Goal: Information Seeking & Learning: Learn about a topic

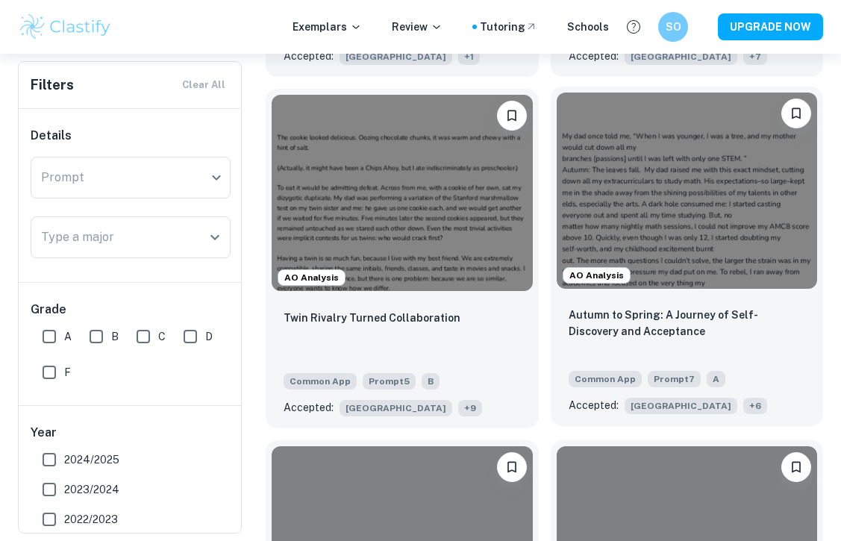
scroll to position [1540, 0]
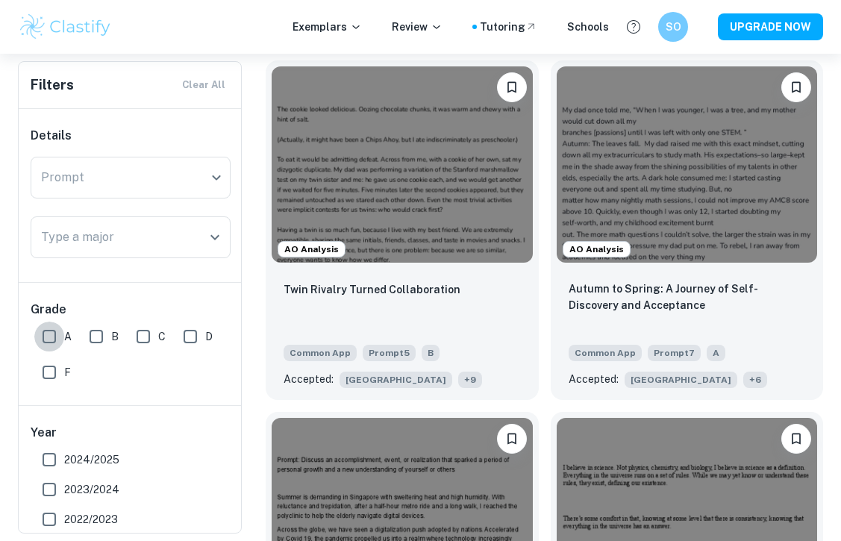
click at [57, 336] on input "A" at bounding box center [49, 337] width 30 height 30
checkbox input "true"
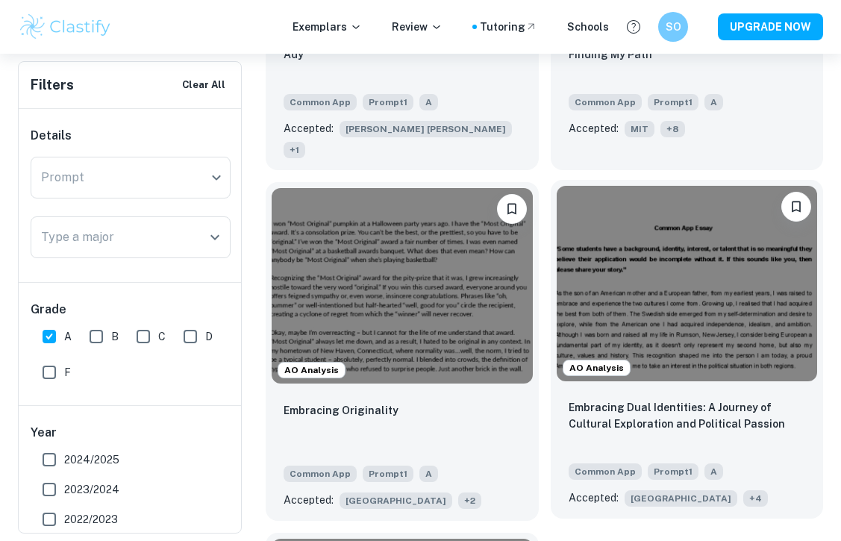
scroll to position [755, 0]
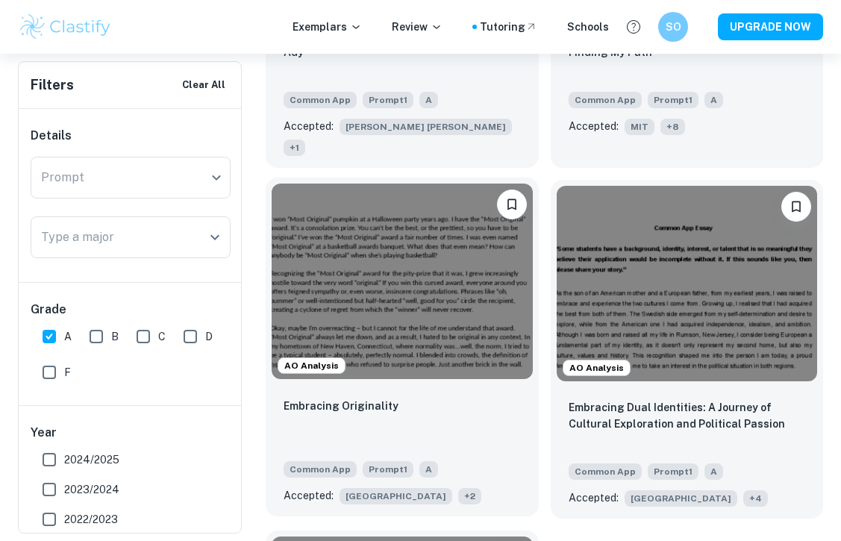
click at [436, 321] on img at bounding box center [402, 281] width 261 height 195
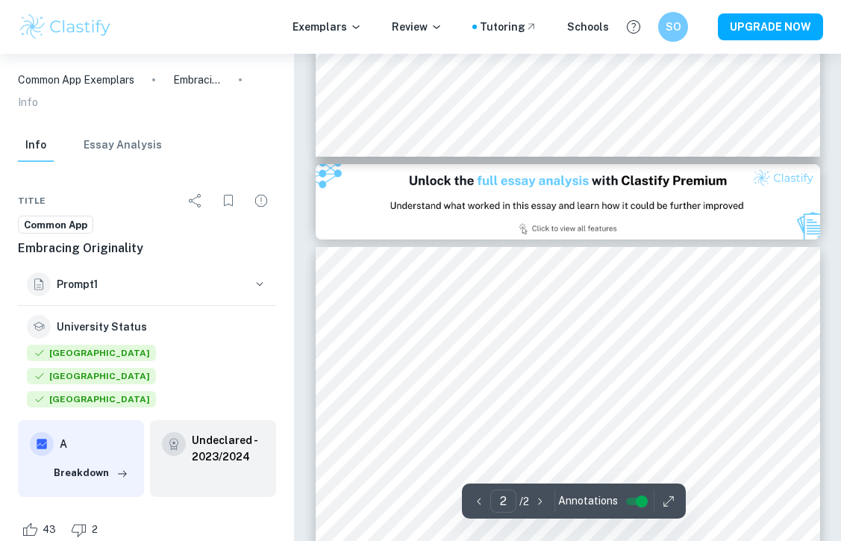
scroll to position [627, 0]
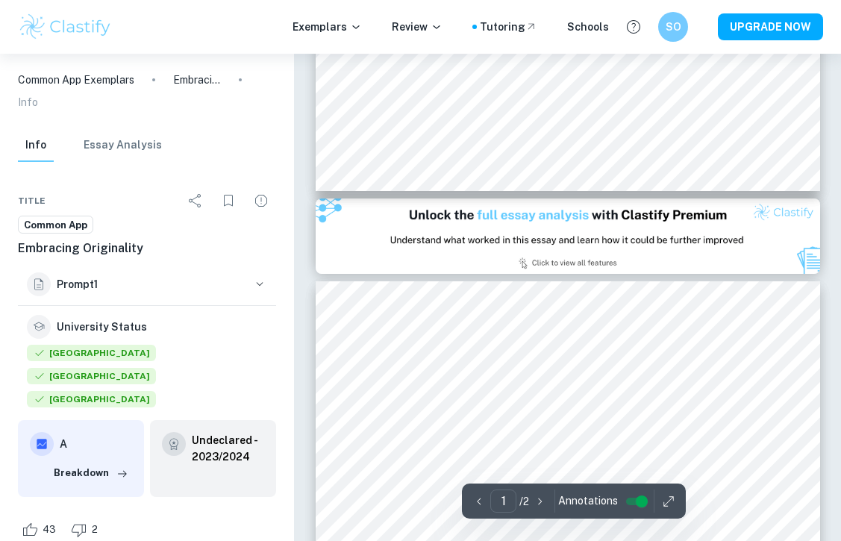
type input "2"
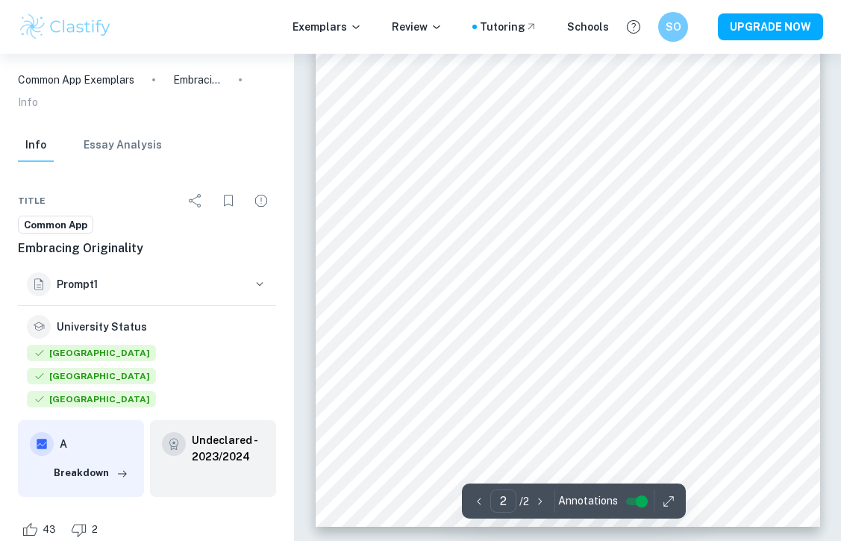
scroll to position [1058, 0]
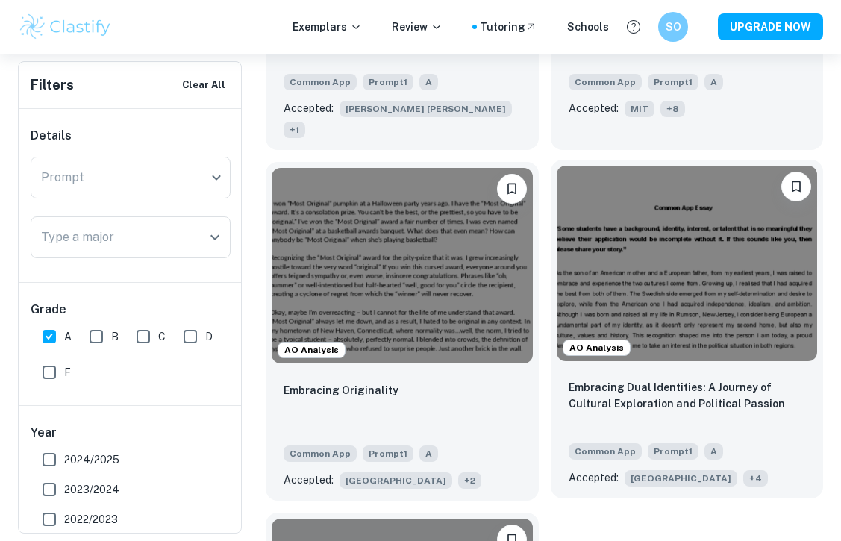
scroll to position [775, 0]
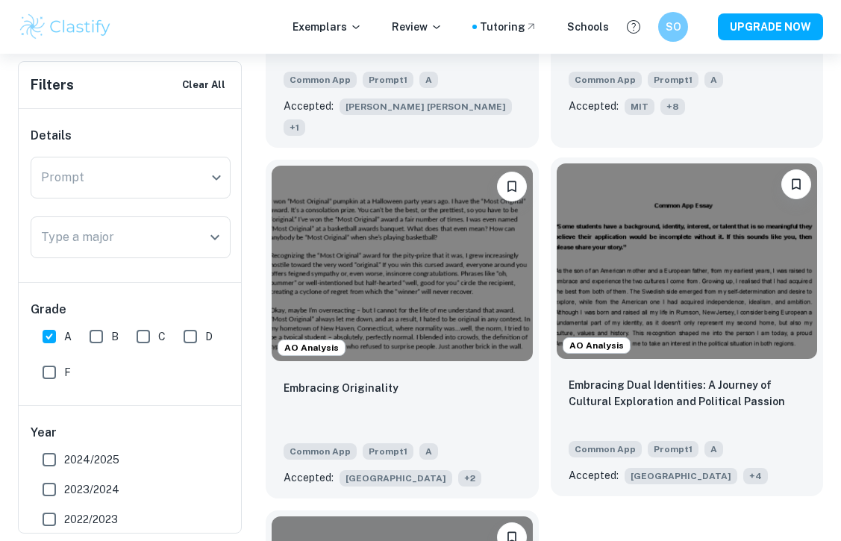
click at [611, 278] on img at bounding box center [687, 260] width 261 height 195
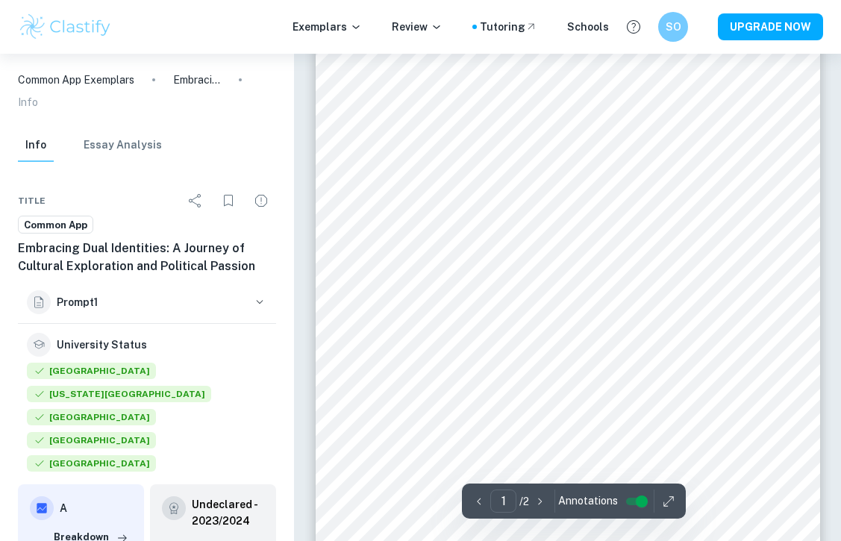
scroll to position [225, 0]
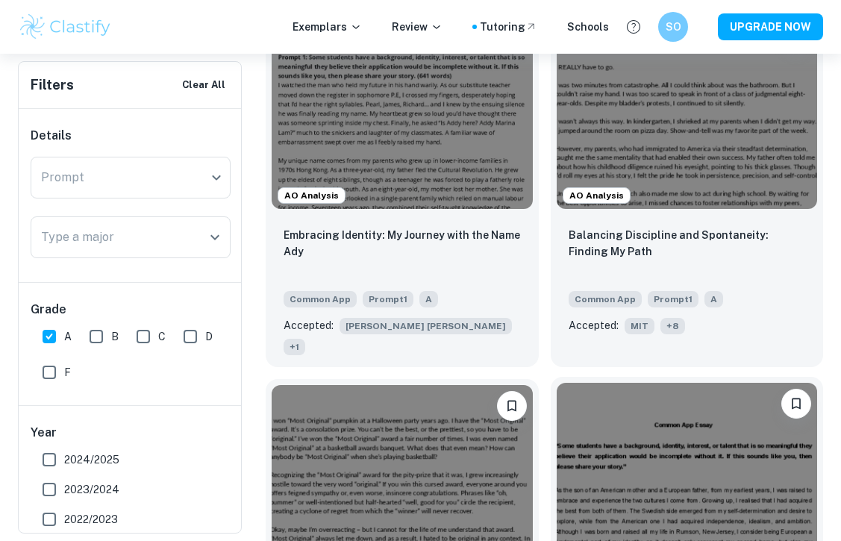
scroll to position [528, 0]
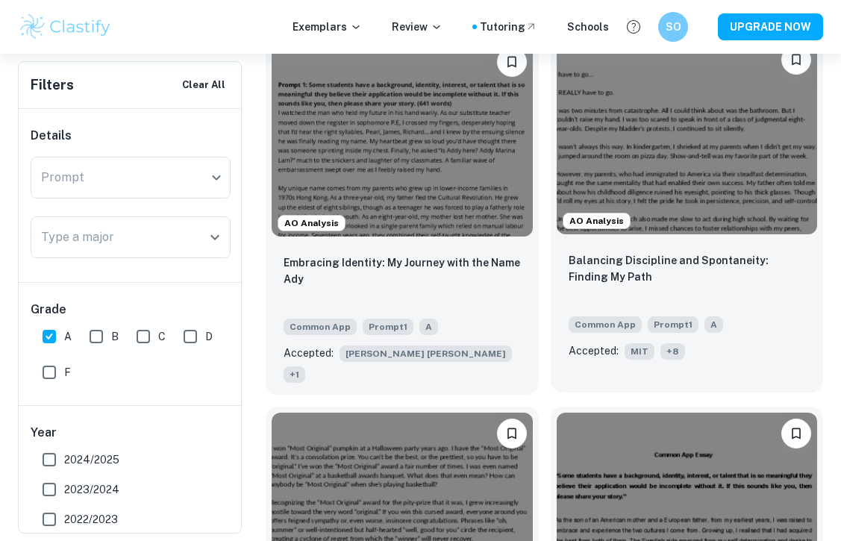
click at [615, 278] on p "Balancing Discipline and Spontaneity: Finding My Path" at bounding box center [686, 268] width 237 height 33
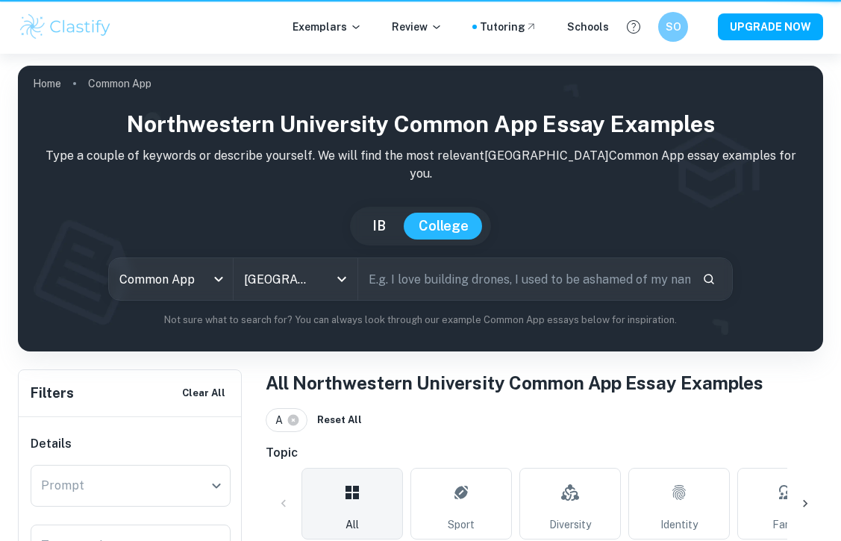
scroll to position [528, 0]
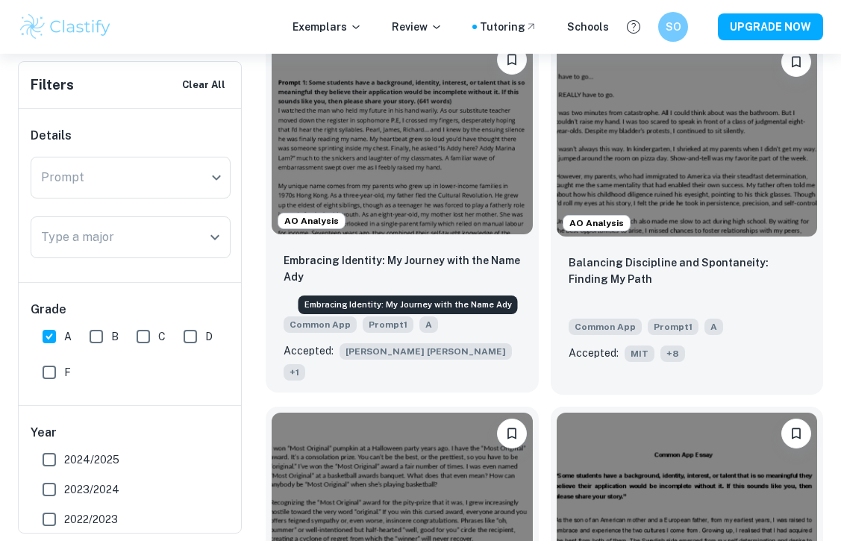
click at [421, 254] on p "Embracing Identity: My Journey with the Name Ady" at bounding box center [402, 268] width 237 height 33
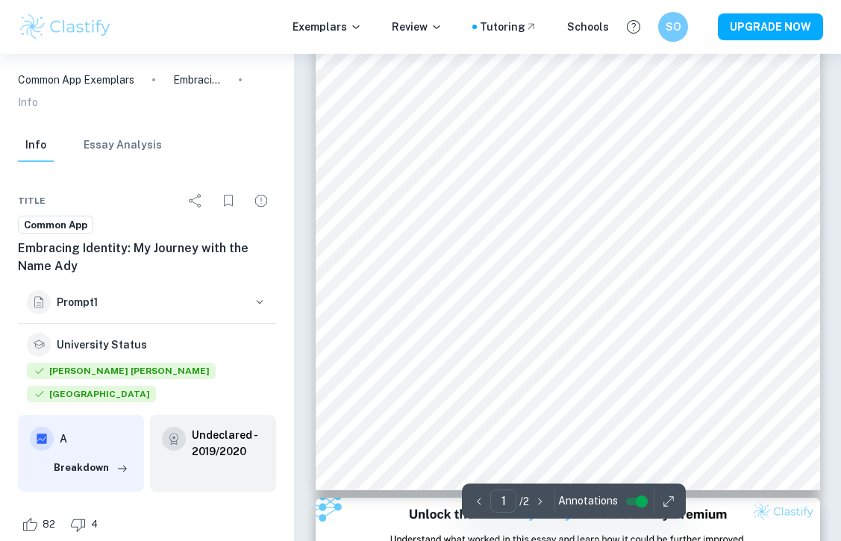
scroll to position [292, 0]
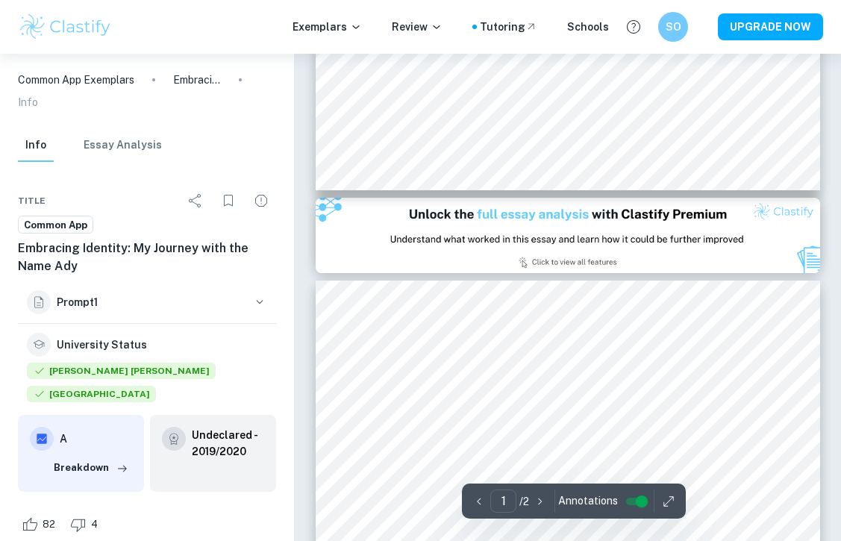
type input "2"
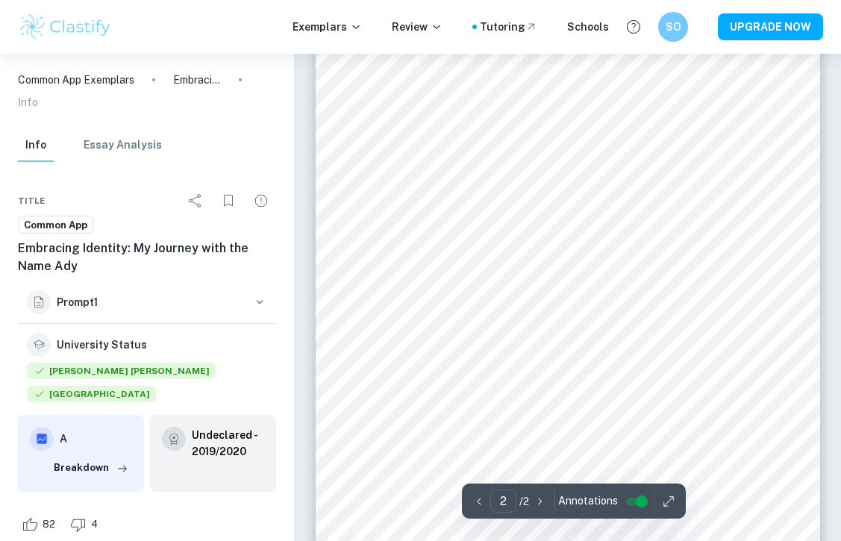
scroll to position [924, 0]
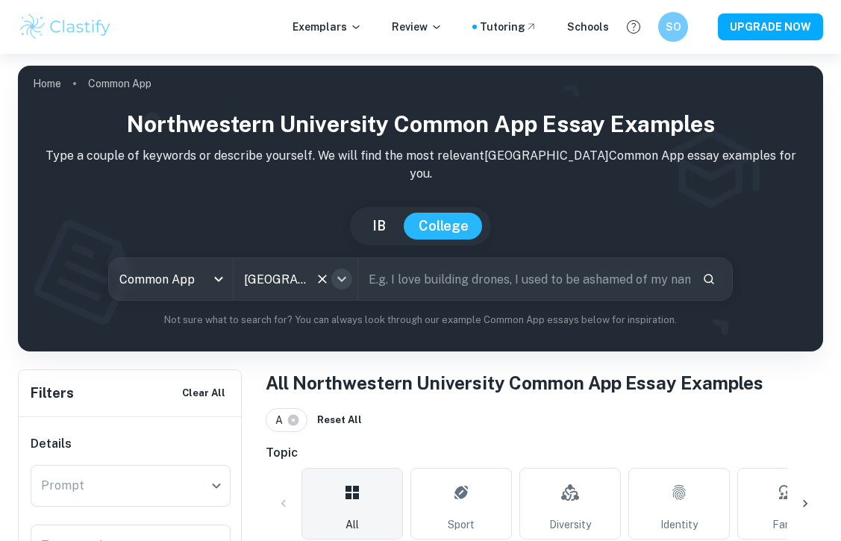
click at [339, 283] on icon "Open" at bounding box center [342, 279] width 18 height 18
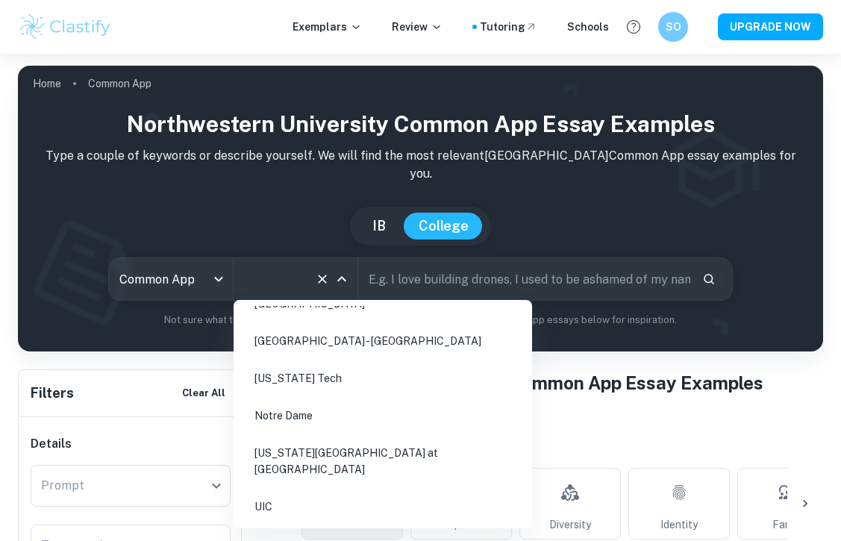
scroll to position [2017, 0]
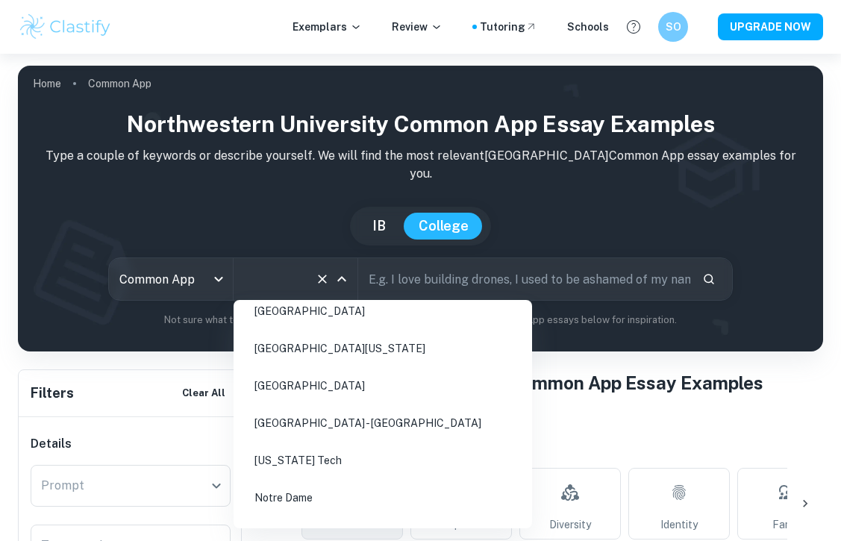
click at [319, 278] on icon "Clear" at bounding box center [322, 279] width 15 height 15
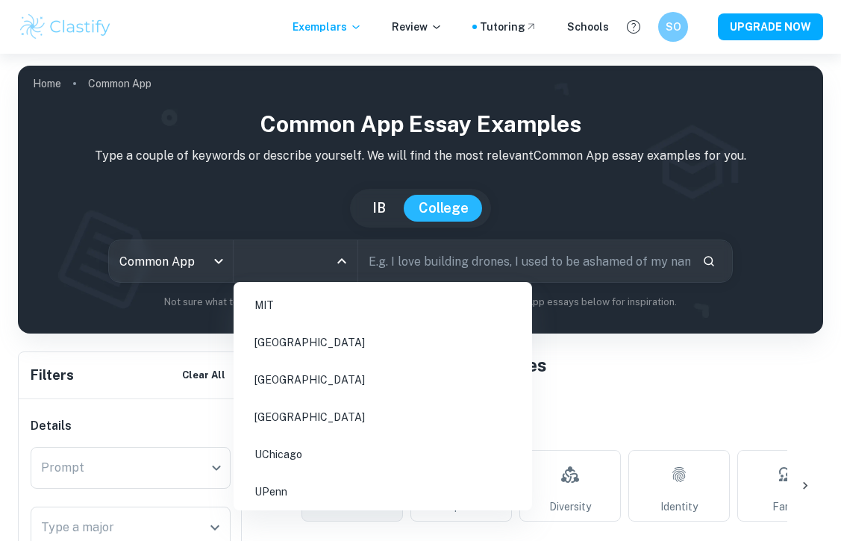
click at [313, 265] on input "All Colleges" at bounding box center [284, 261] width 88 height 28
click at [319, 405] on li "UChicago" at bounding box center [382, 417] width 286 height 34
type input "unive"
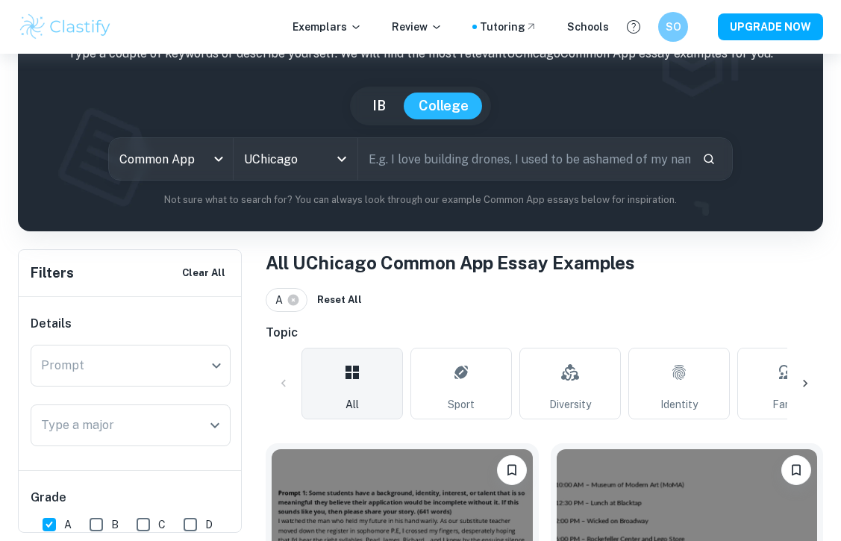
scroll to position [116, 0]
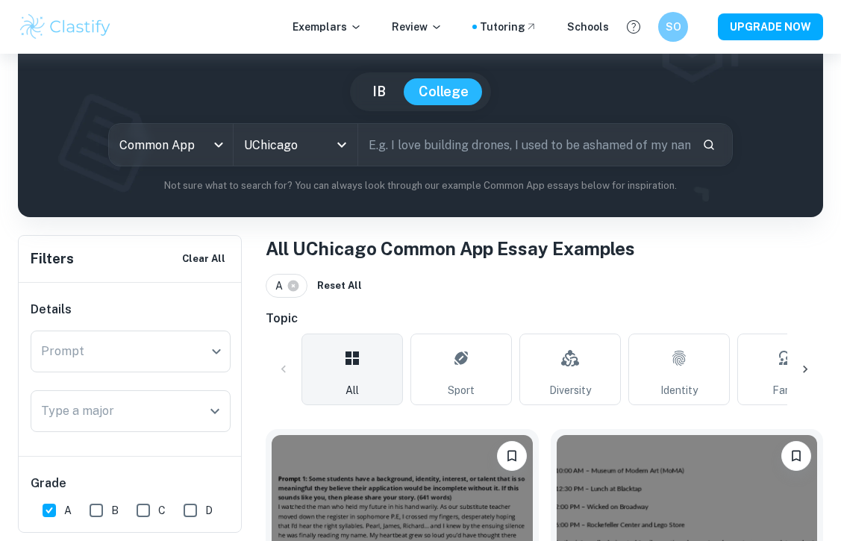
click at [395, 145] on input "text" at bounding box center [524, 145] width 332 height 42
click at [712, 145] on icon "Search" at bounding box center [708, 144] width 13 height 13
click at [707, 140] on icon "Search" at bounding box center [709, 145] width 10 height 10
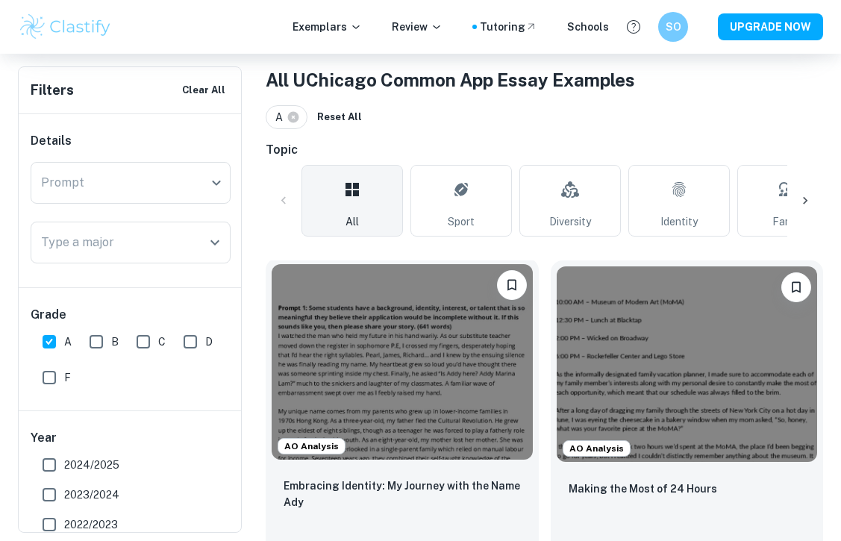
scroll to position [0, 0]
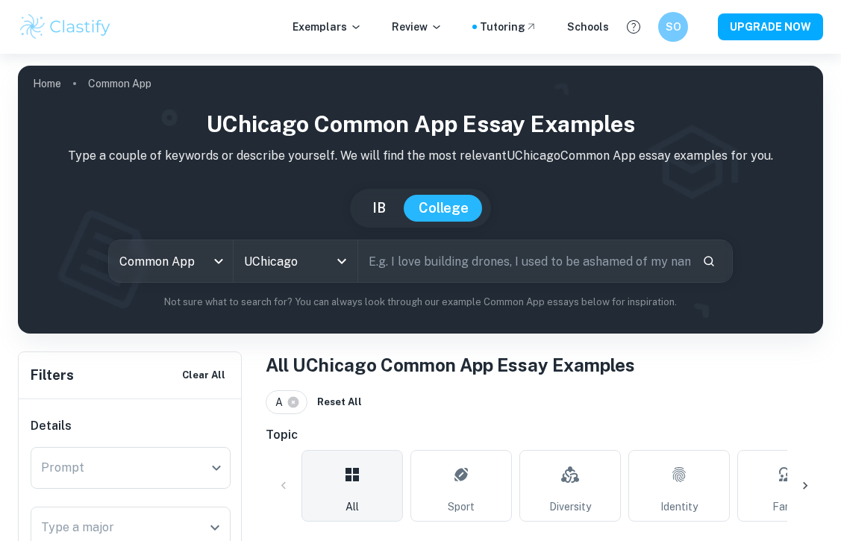
click at [397, 252] on input "text" at bounding box center [524, 261] width 332 height 42
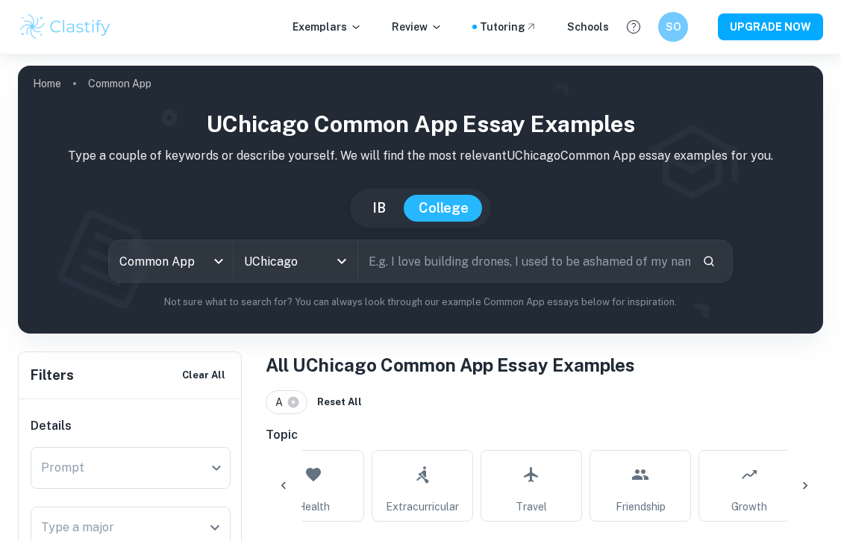
scroll to position [0, 584]
click at [536, 437] on h6 "Topic" at bounding box center [544, 435] width 557 height 18
click at [706, 260] on icon "Search" at bounding box center [708, 260] width 13 height 13
click at [469, 264] on input "text" at bounding box center [524, 261] width 332 height 42
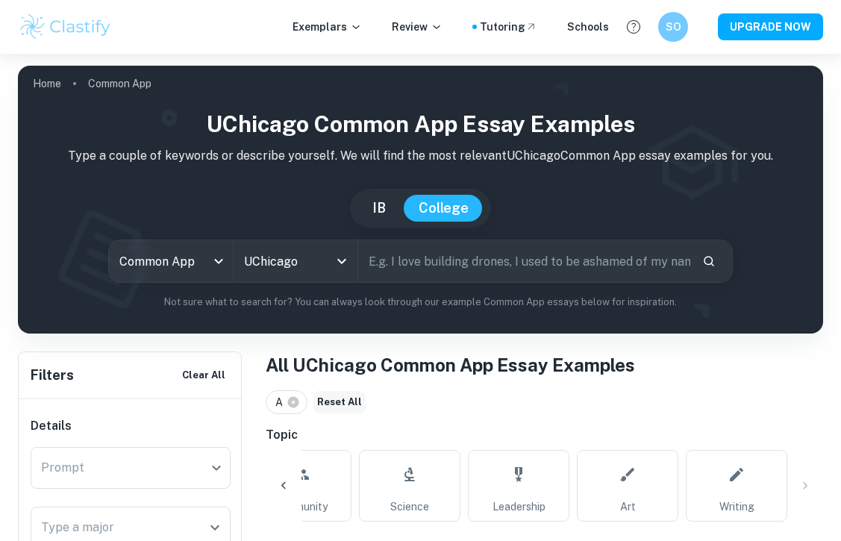
click at [338, 404] on button "Reset All" at bounding box center [339, 402] width 52 height 22
checkbox input "false"
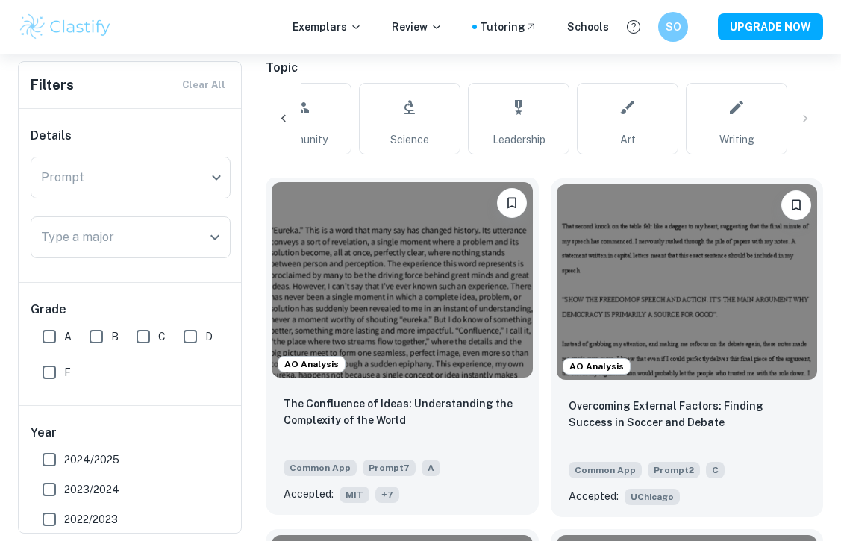
scroll to position [0, 0]
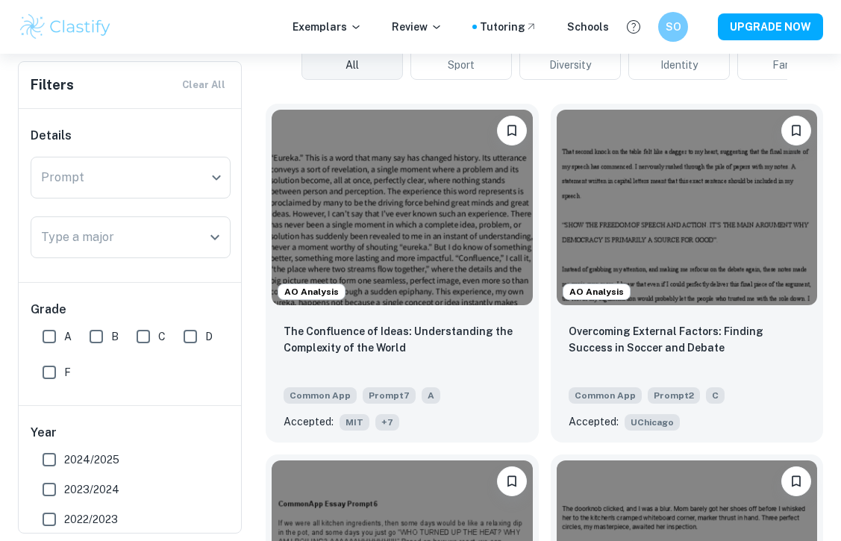
scroll to position [8, 0]
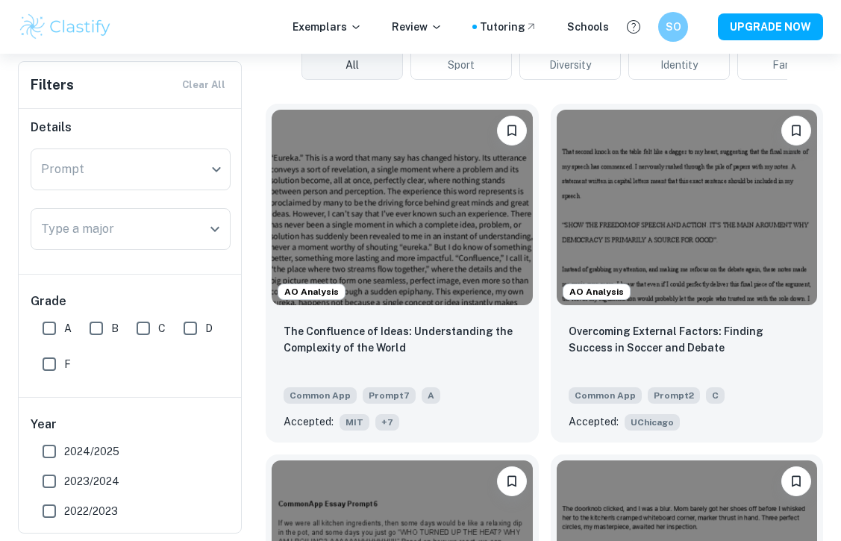
drag, startPoint x: 52, startPoint y: 329, endPoint x: 89, endPoint y: 329, distance: 36.6
click at [52, 329] on input "A" at bounding box center [49, 328] width 30 height 30
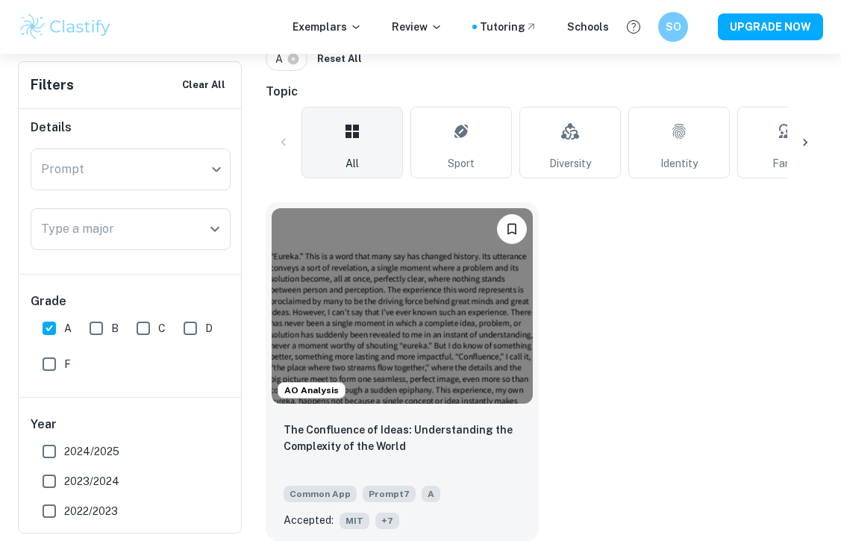
scroll to position [343, 0]
click at [46, 326] on input "A" at bounding box center [49, 328] width 30 height 30
checkbox input "false"
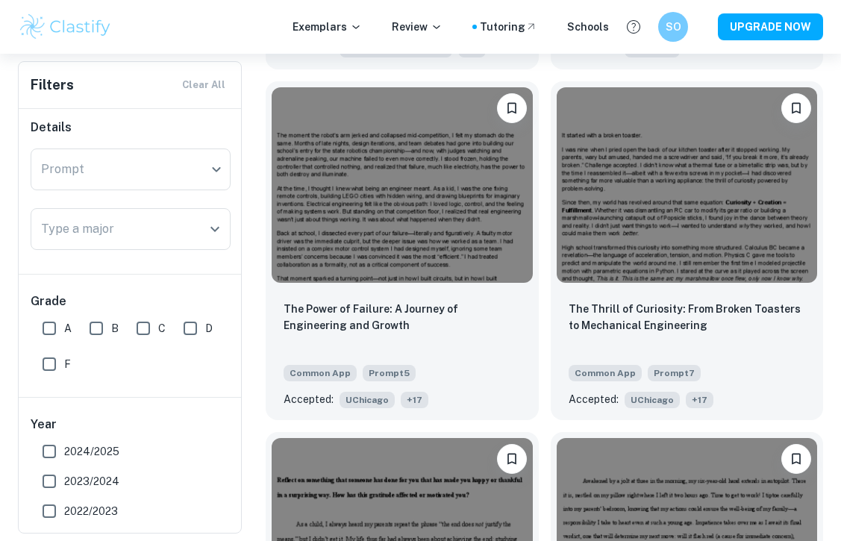
scroll to position [2202, 0]
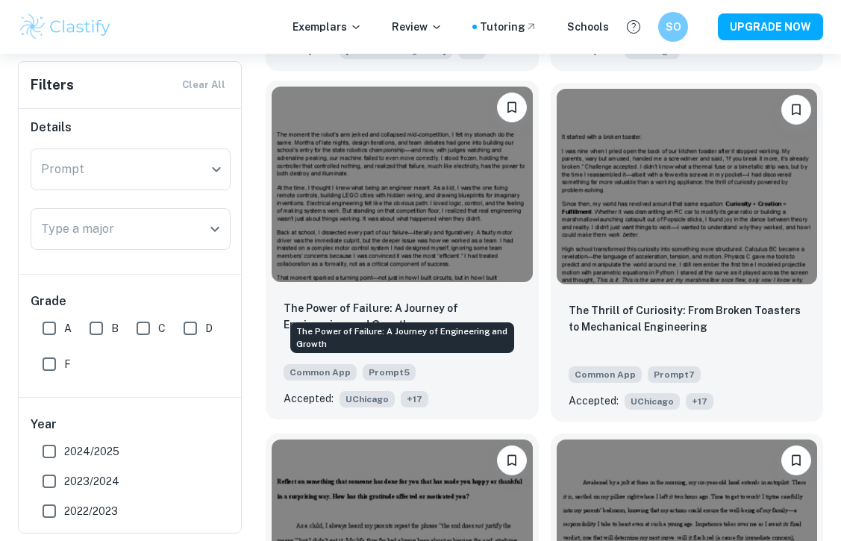
click at [463, 300] on p "The Power of Failure: A Journey of Engineering and Growth" at bounding box center [402, 316] width 237 height 33
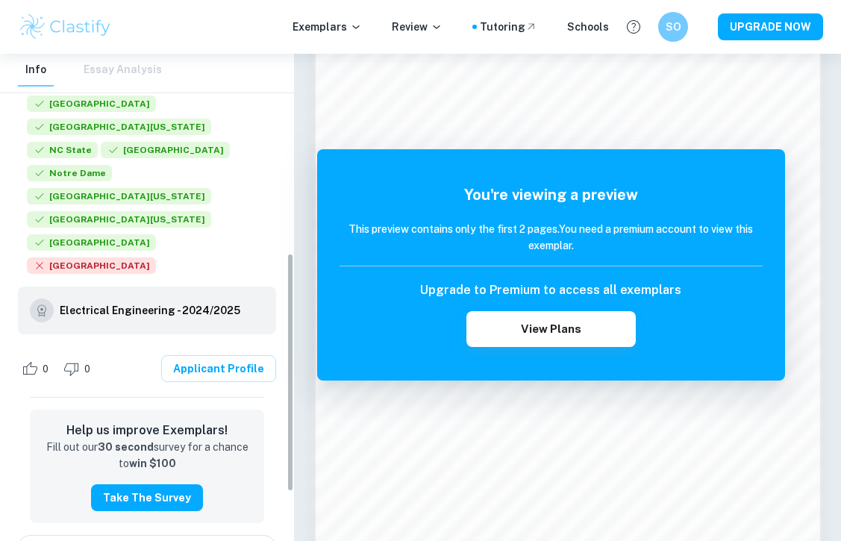
scroll to position [406, 0]
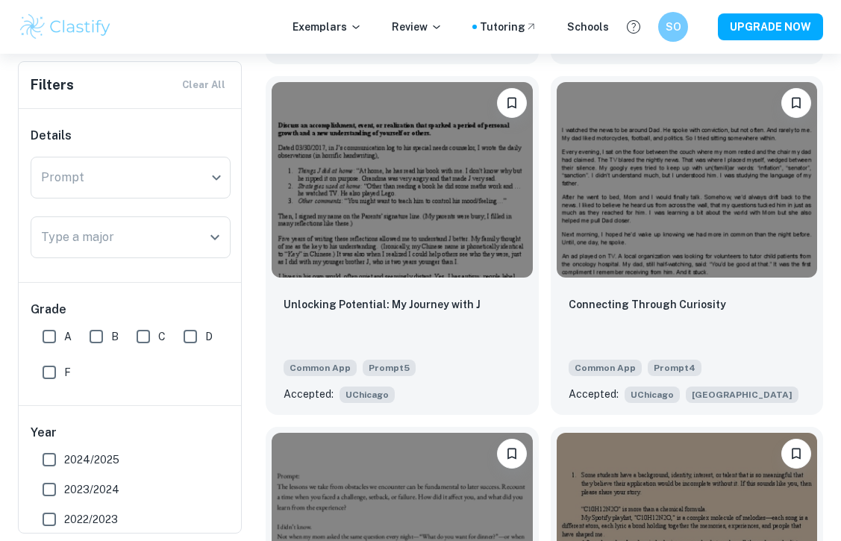
scroll to position [1138, 0]
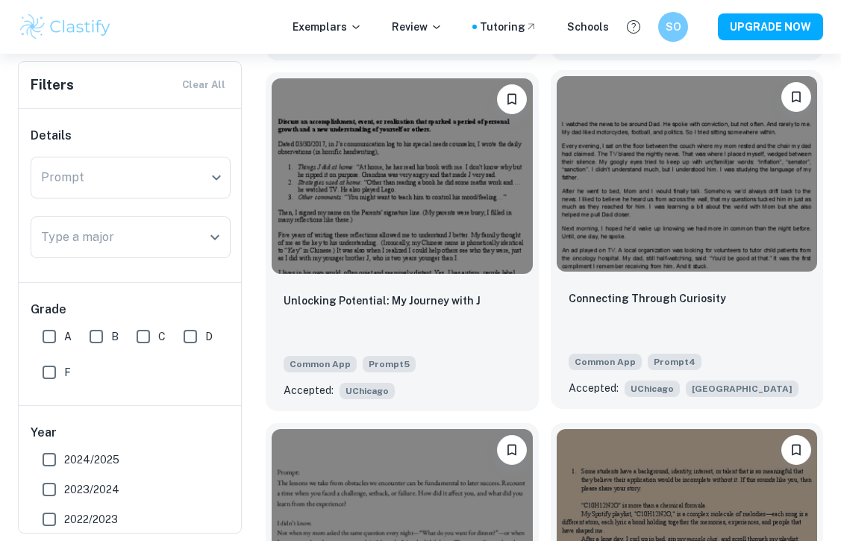
click at [610, 282] on div "Connecting Through Curiosity Common App Prompt 4 Accepted: UChicago Brown Unive…" at bounding box center [687, 343] width 273 height 131
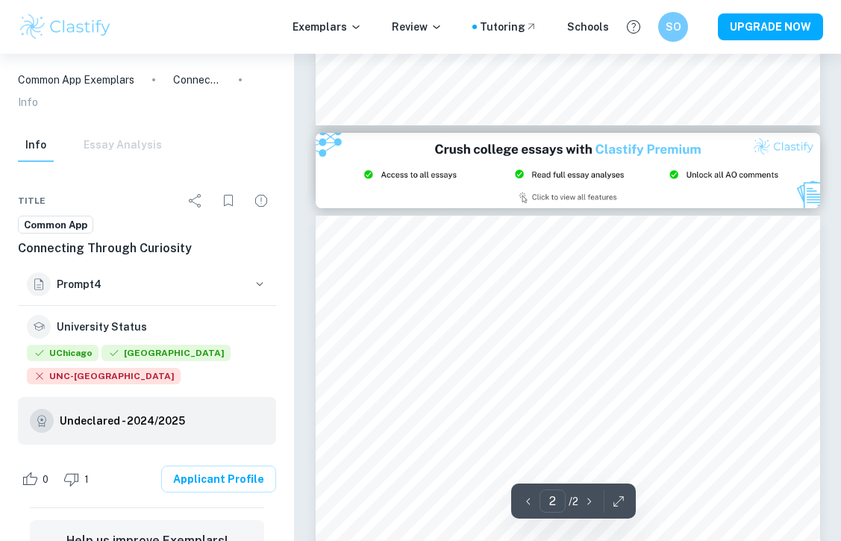
scroll to position [785, 0]
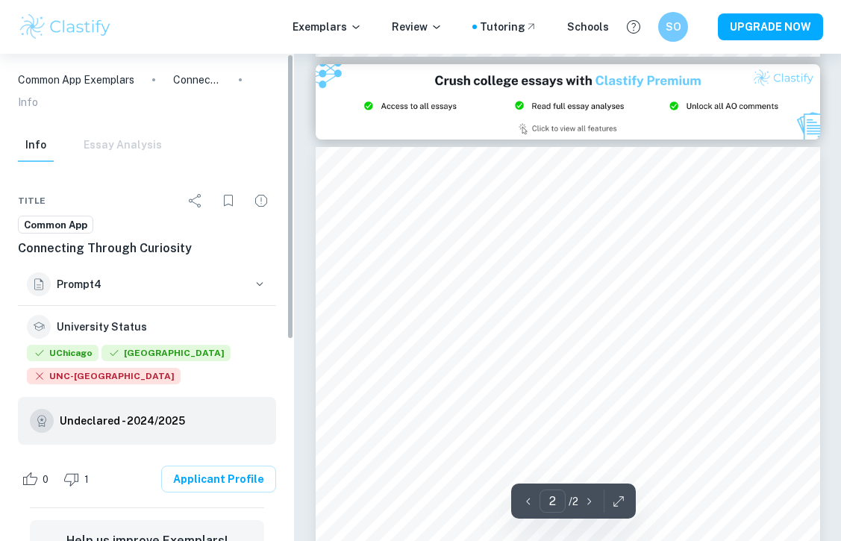
type input "1"
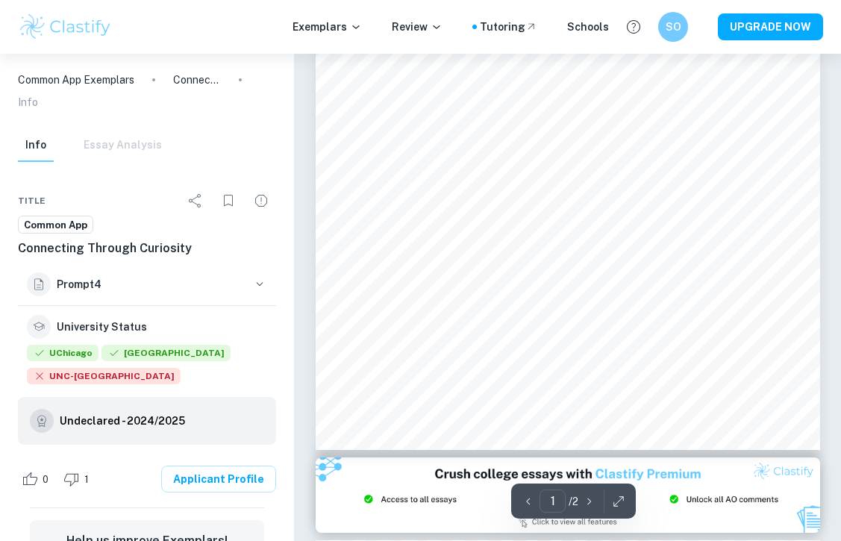
scroll to position [269, 0]
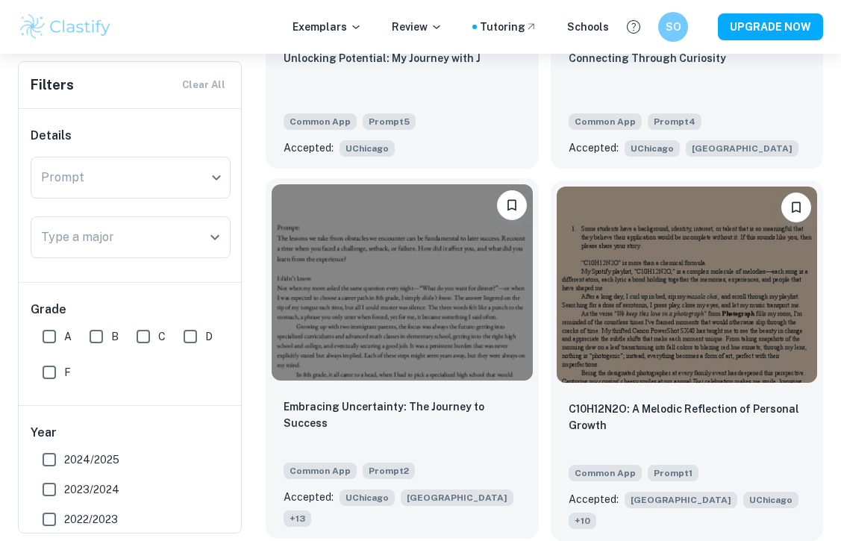
scroll to position [1388, 0]
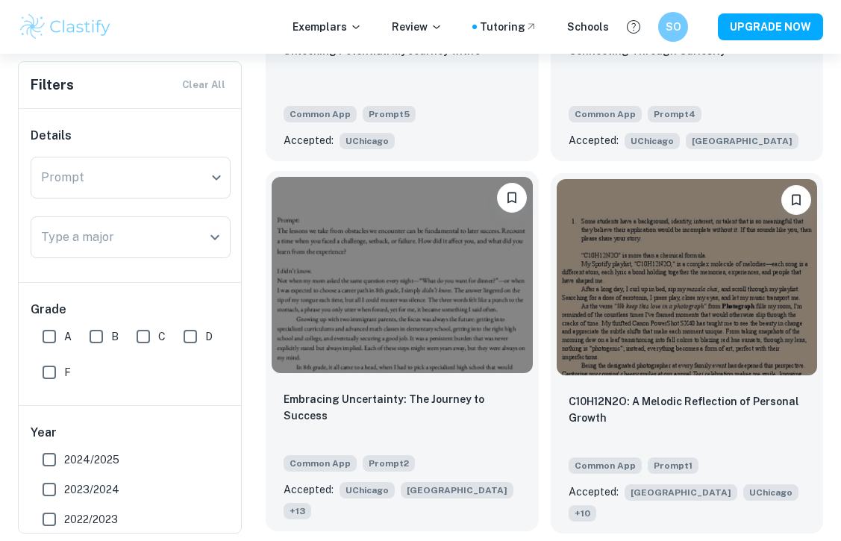
click at [516, 367] on img at bounding box center [402, 274] width 261 height 195
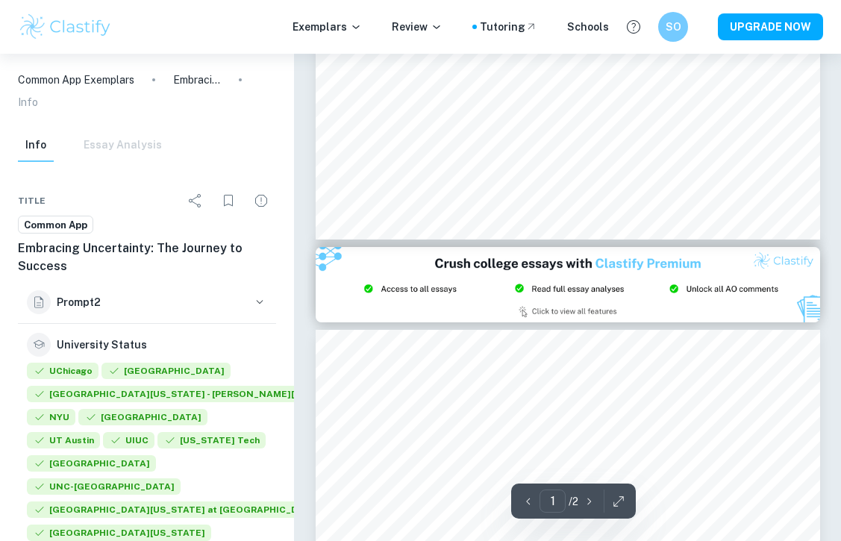
scroll to position [483, 0]
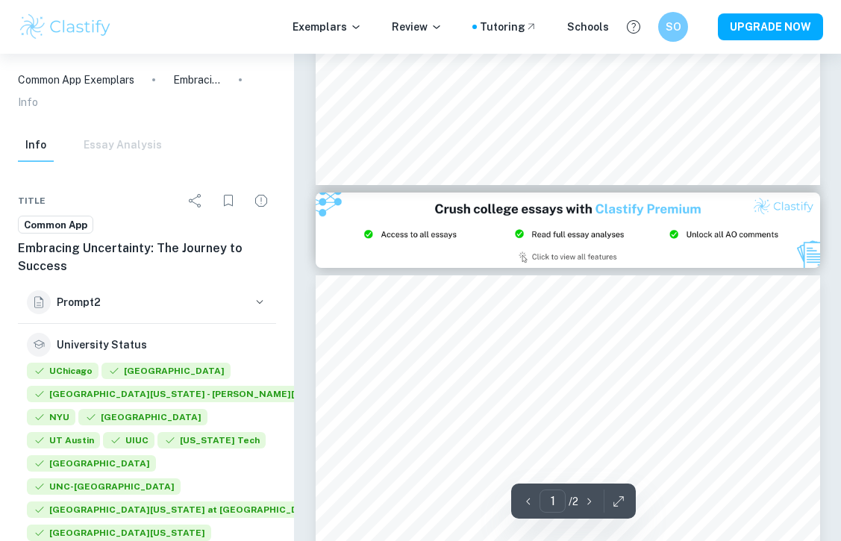
type input "2"
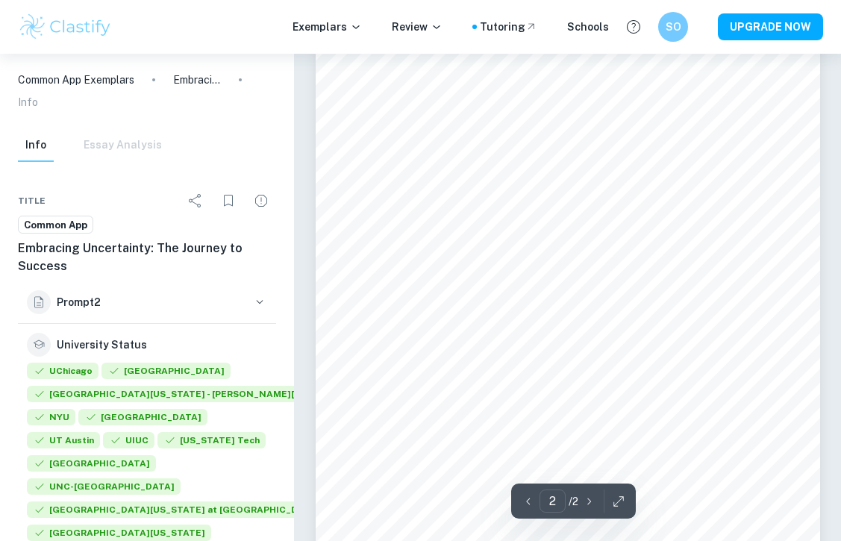
scroll to position [809, 0]
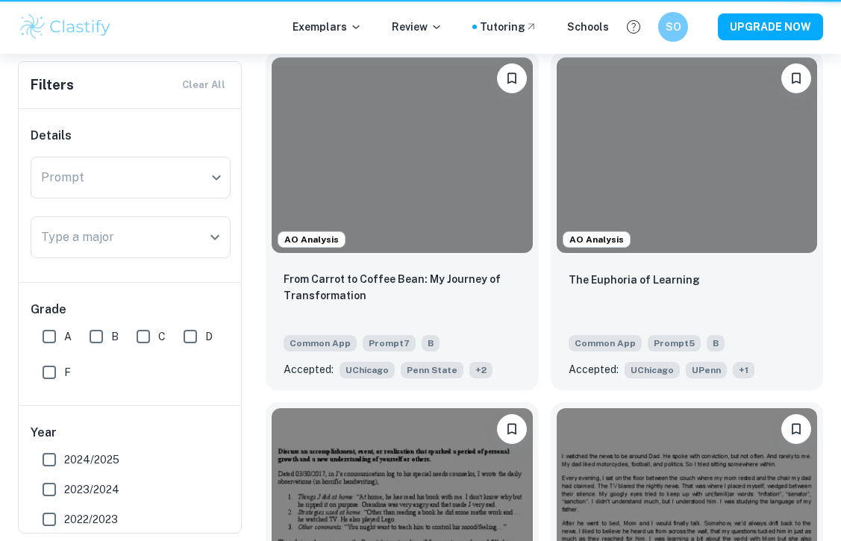
scroll to position [1388, 0]
